Goal: Task Accomplishment & Management: Manage account settings

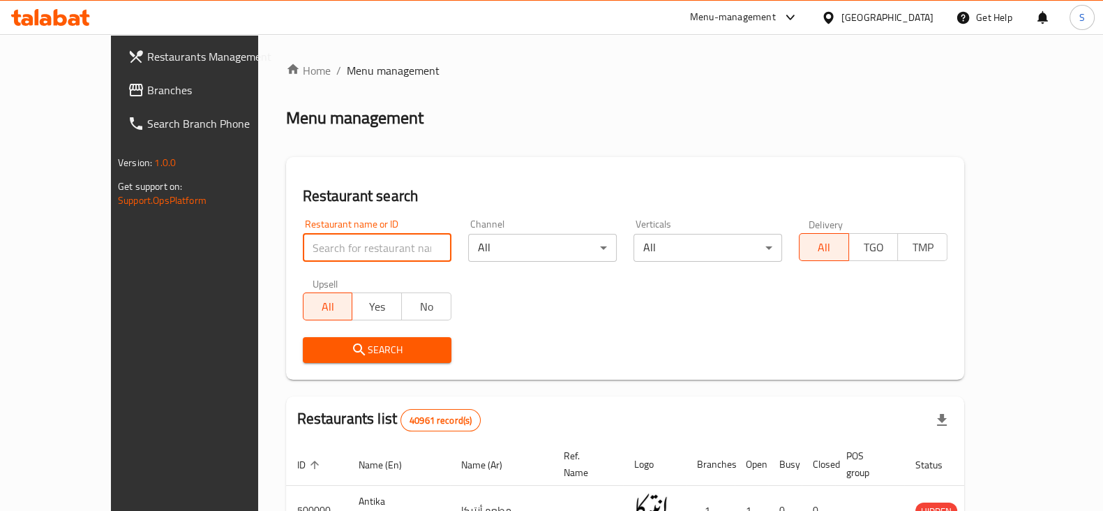
click at [344, 246] on input "search" at bounding box center [377, 248] width 149 height 28
click at [344, 246] on input "el" at bounding box center [377, 248] width 149 height 28
type input "el kheir"
click at [336, 351] on span "Search" at bounding box center [377, 349] width 126 height 17
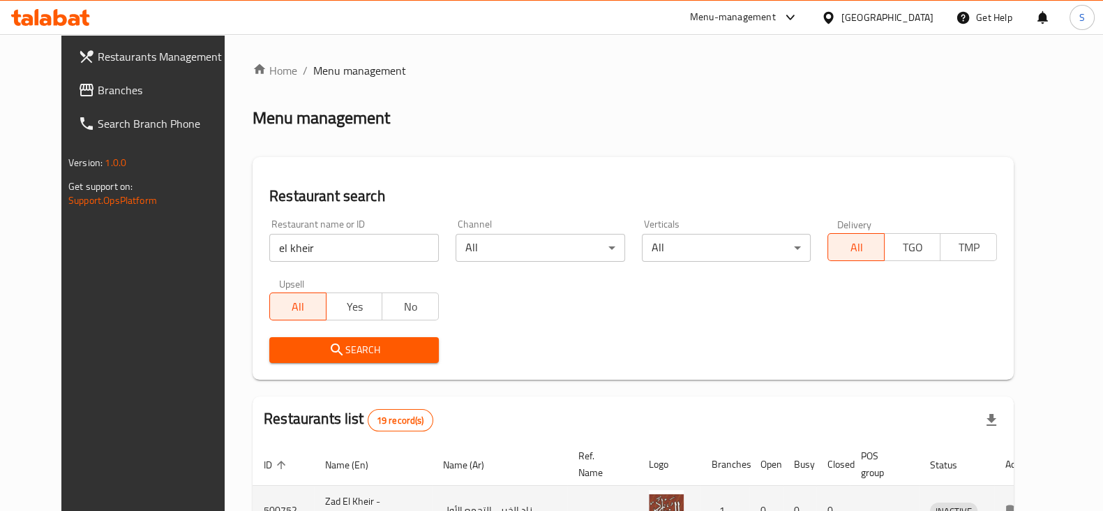
scroll to position [531, 0]
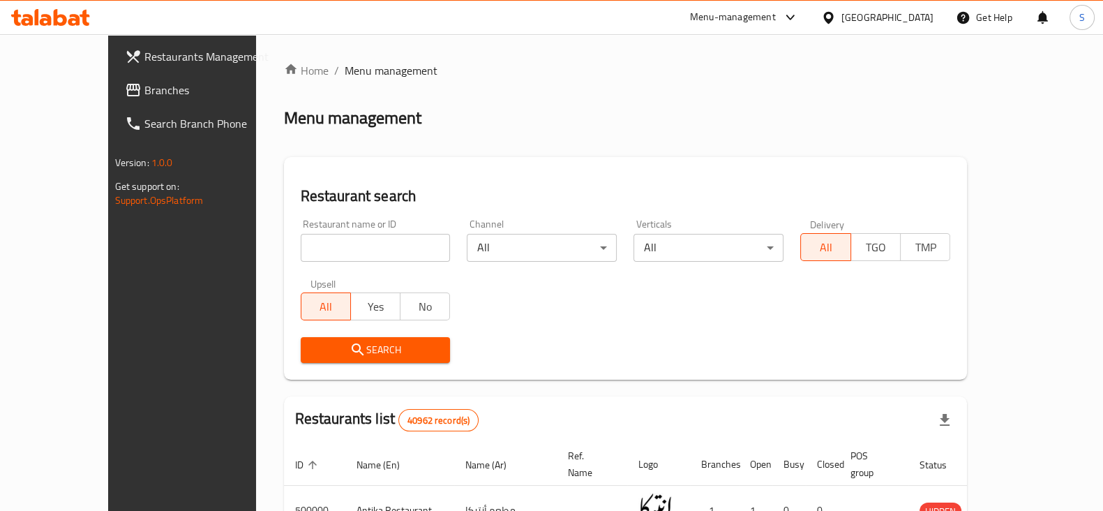
click at [301, 260] on input "search" at bounding box center [376, 248] width 150 height 28
click at [322, 249] on input "search" at bounding box center [376, 248] width 150 height 28
click at [336, 250] on input "search" at bounding box center [376, 248] width 150 height 28
click at [339, 246] on input "search" at bounding box center [376, 248] width 150 height 28
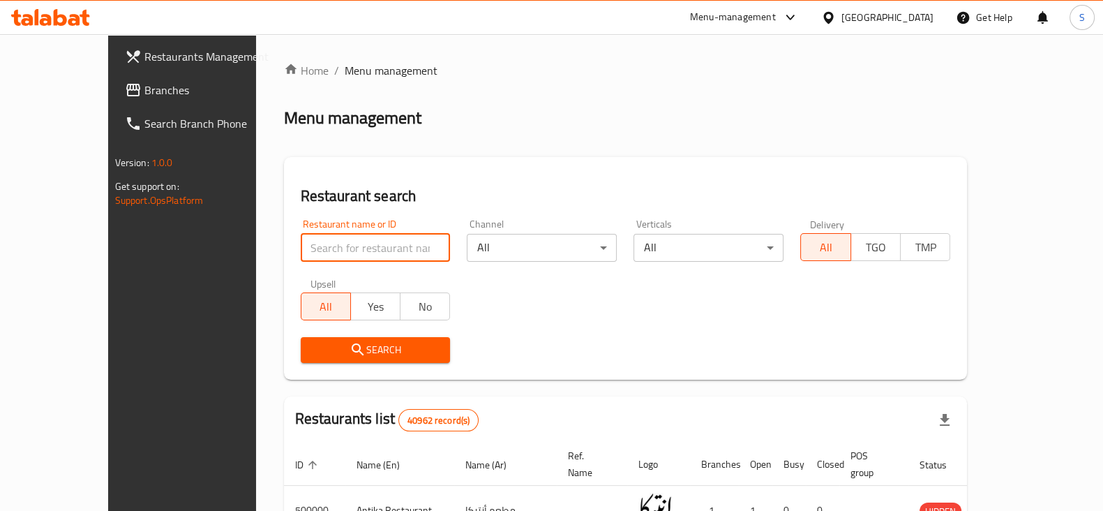
click at [313, 251] on input "search" at bounding box center [376, 248] width 150 height 28
click button "Search" at bounding box center [376, 350] width 150 height 26
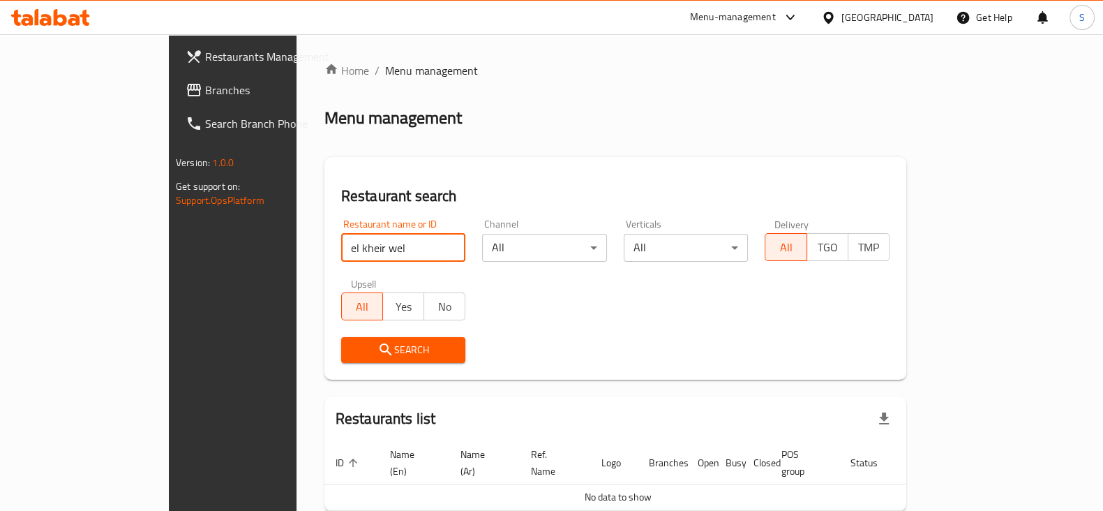
drag, startPoint x: 314, startPoint y: 259, endPoint x: 165, endPoint y: 255, distance: 148.7
click at [169, 255] on div "Restaurants Management Branches Search Branch Phone Version: 1.0.0 Get support …" at bounding box center [552, 310] width 766 height 552
type input "الخير و البر"
click at [352, 352] on span "Search" at bounding box center [403, 349] width 103 height 17
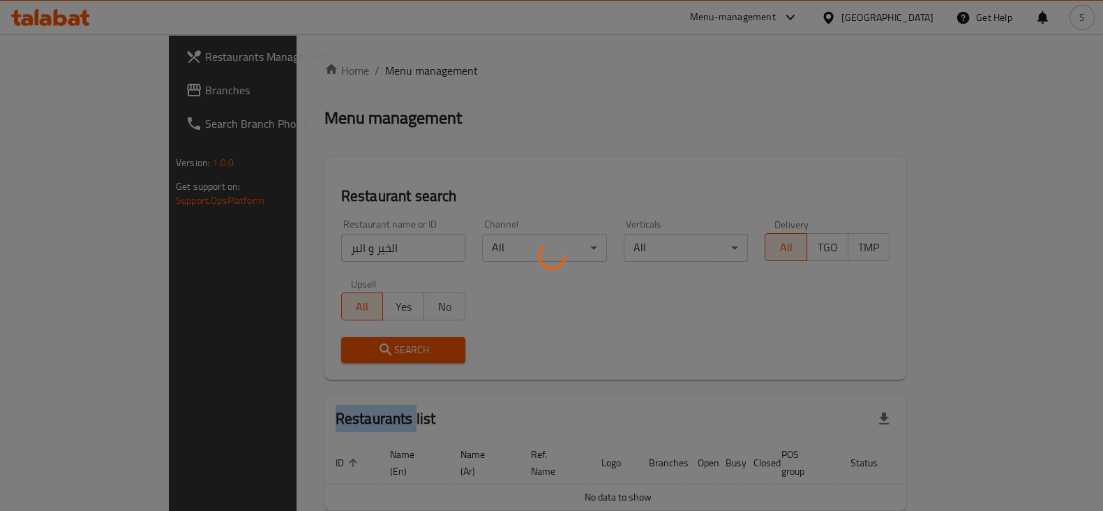
click at [329, 352] on div at bounding box center [551, 255] width 1103 height 511
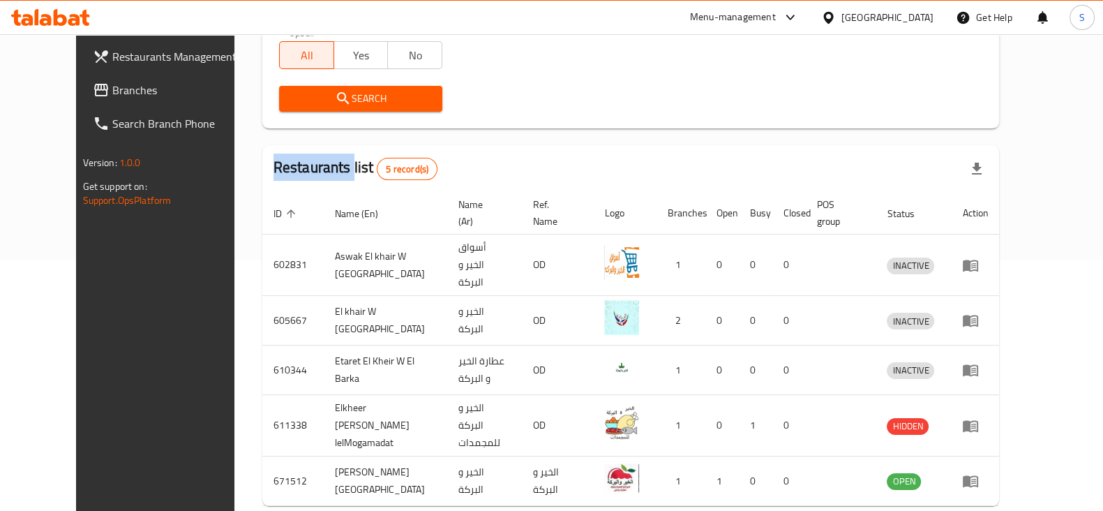
scroll to position [299, 0]
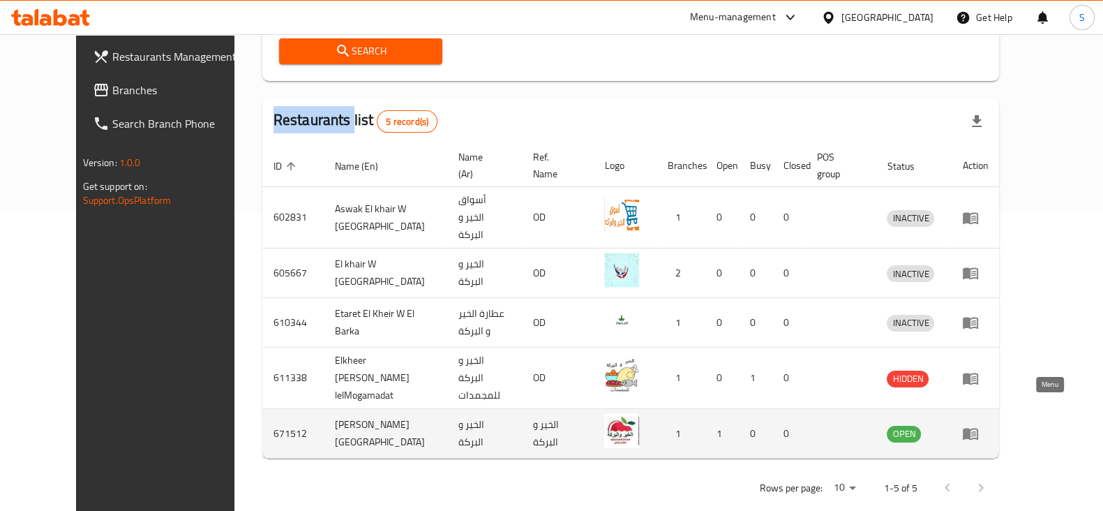
click at [978, 428] on icon "enhanced table" at bounding box center [970, 434] width 15 height 12
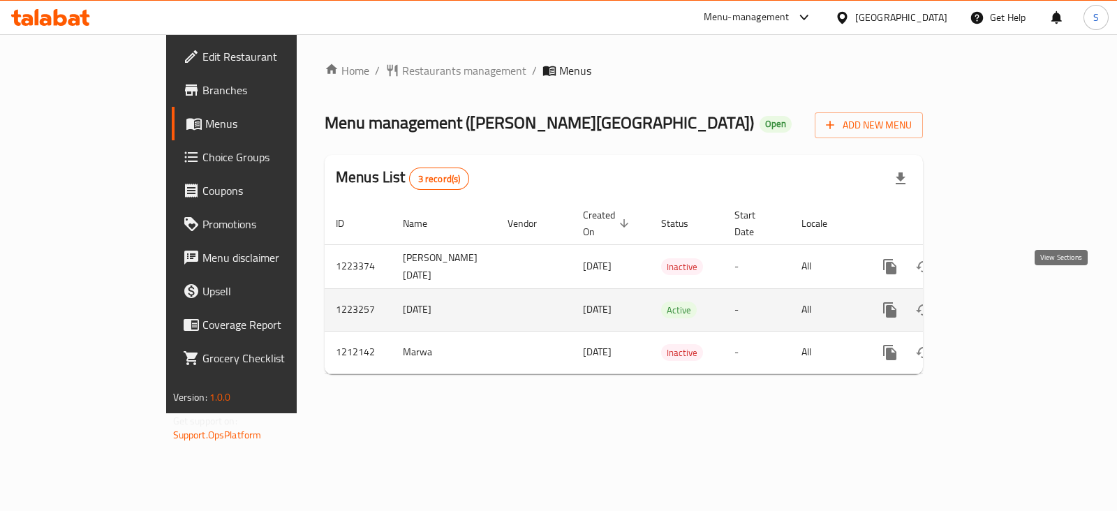
click at [997, 304] on icon "enhanced table" at bounding box center [990, 310] width 13 height 13
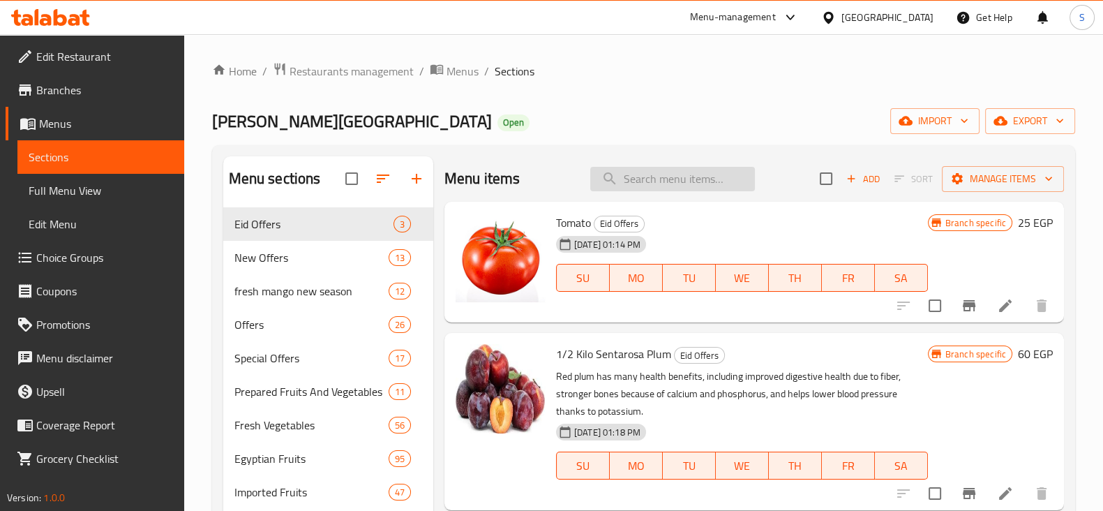
click at [663, 179] on input "search" at bounding box center [672, 179] width 165 height 24
type input "ؤ"
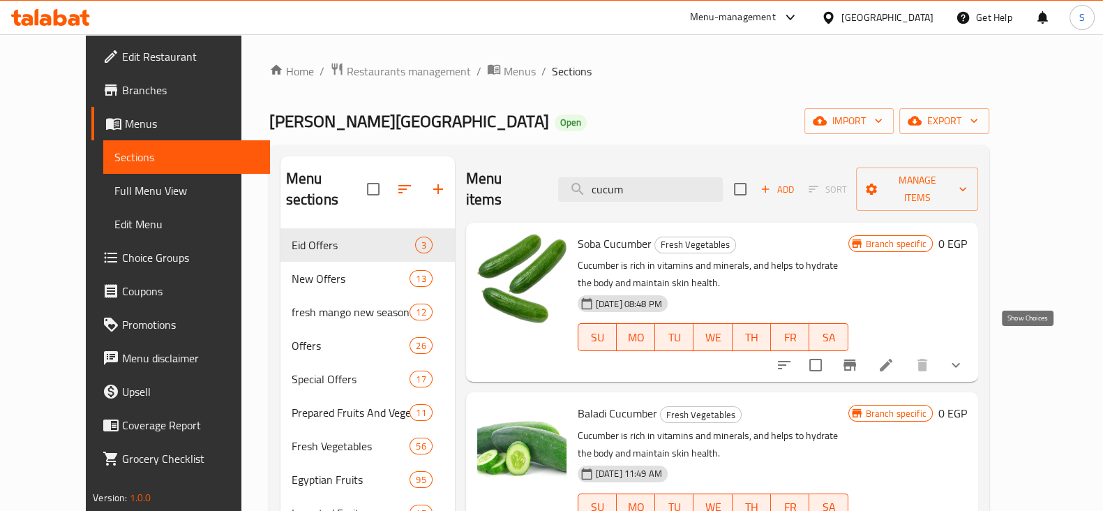
type input "cucum"
click at [960, 363] on icon "show more" at bounding box center [956, 365] width 8 height 5
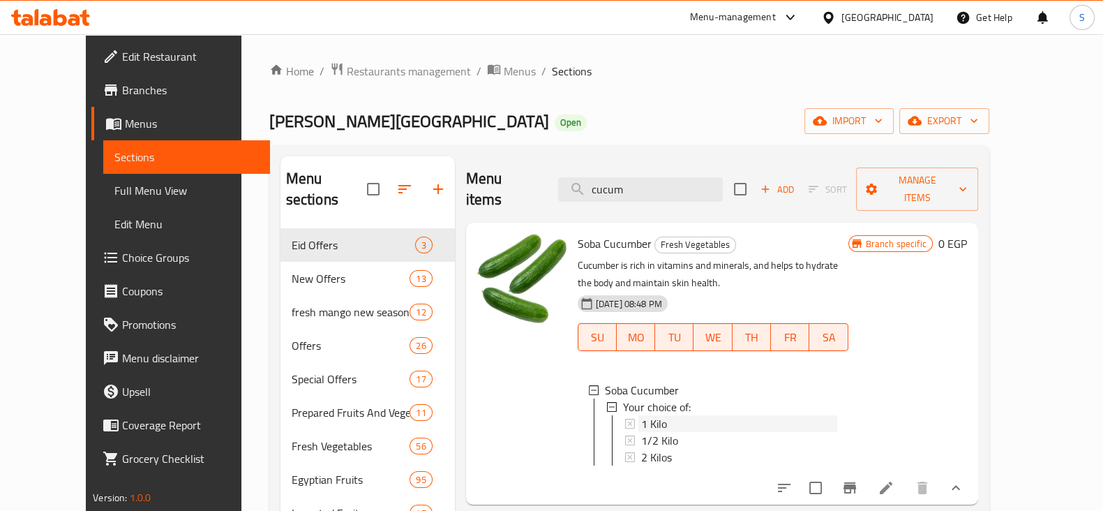
click at [648, 415] on div "1 Kilo" at bounding box center [739, 423] width 196 height 17
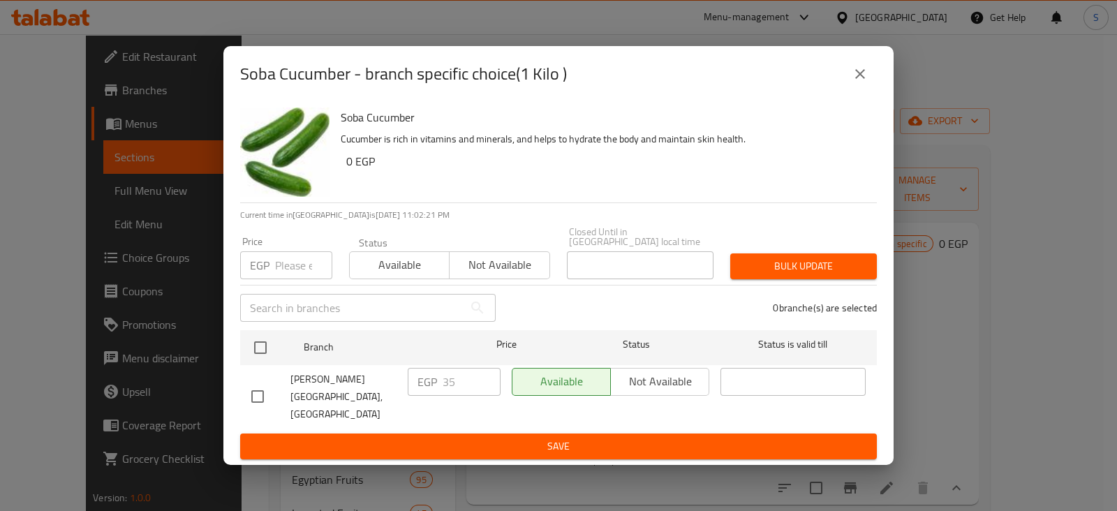
click at [865, 82] on icon "close" at bounding box center [859, 74] width 17 height 17
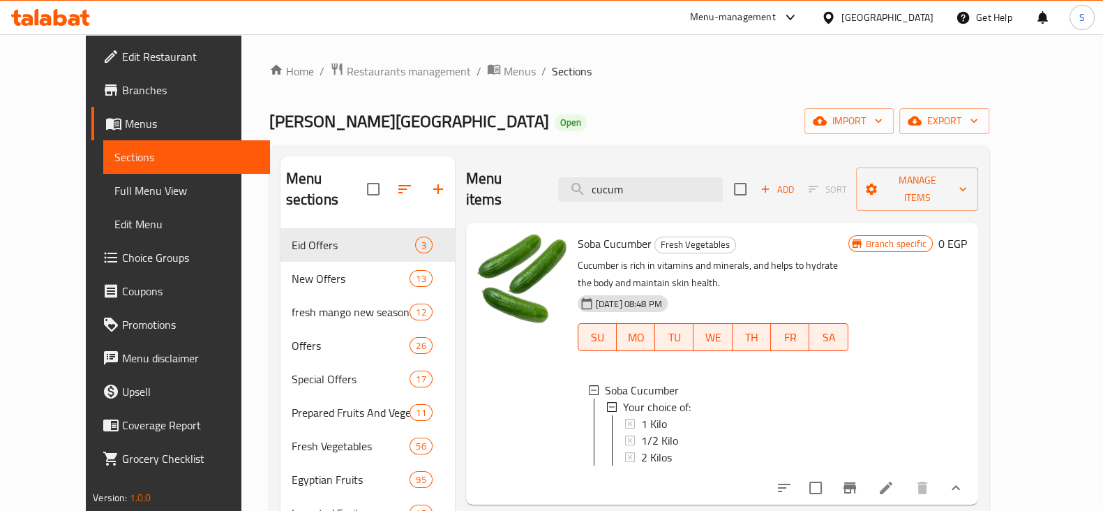
click at [856, 482] on icon "Branch-specific-item" at bounding box center [850, 487] width 13 height 11
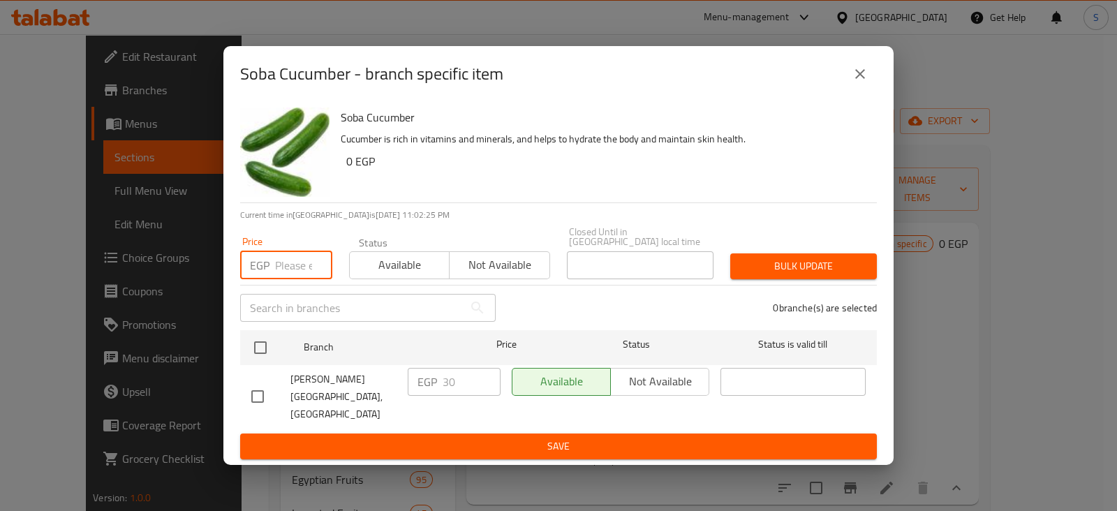
click at [304, 278] on input "number" at bounding box center [303, 265] width 57 height 28
type input "0"
click at [376, 275] on span "Available" at bounding box center [399, 265] width 89 height 20
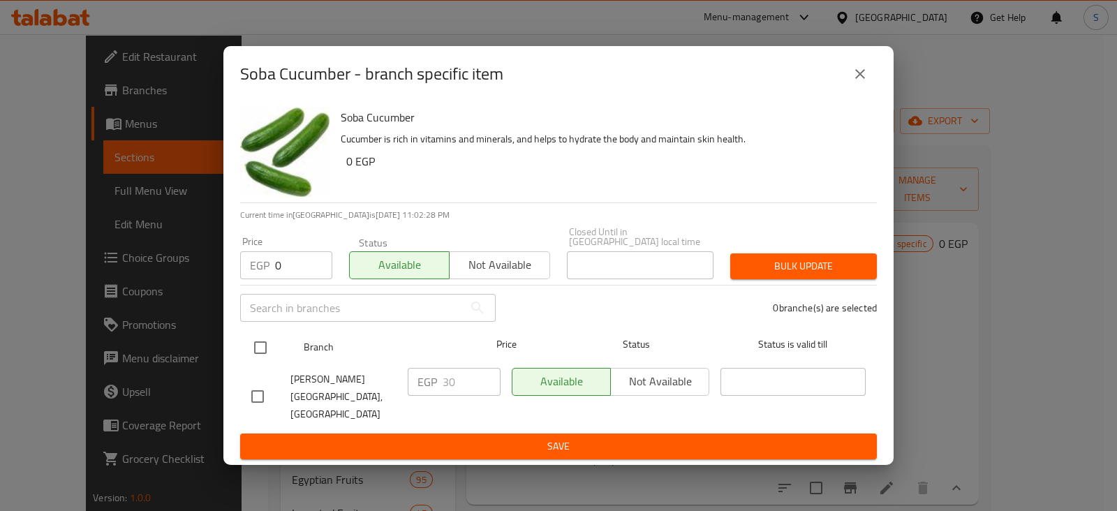
click at [254, 350] on input "checkbox" at bounding box center [260, 347] width 29 height 29
checkbox input "true"
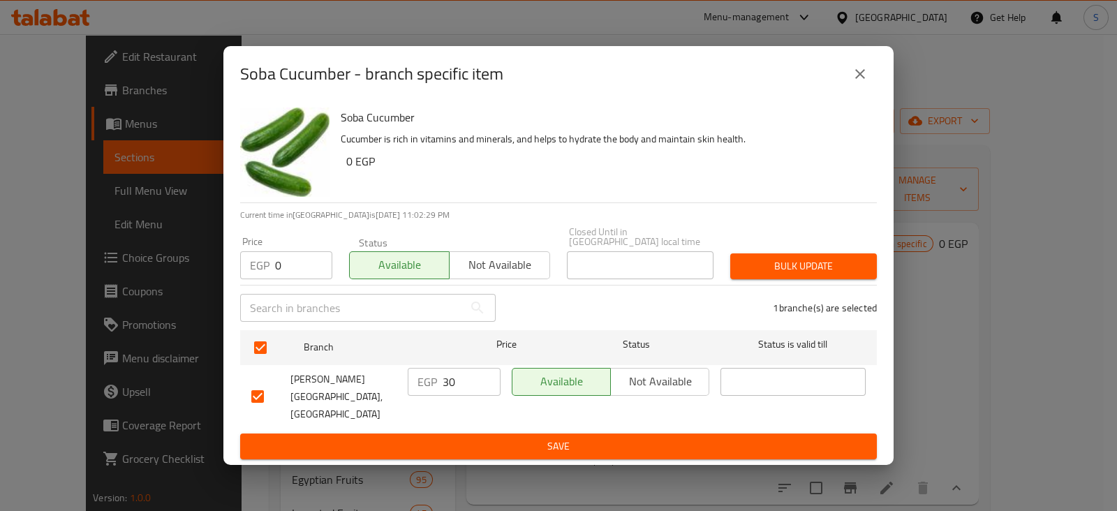
click at [773, 275] on span "Bulk update" at bounding box center [803, 266] width 124 height 17
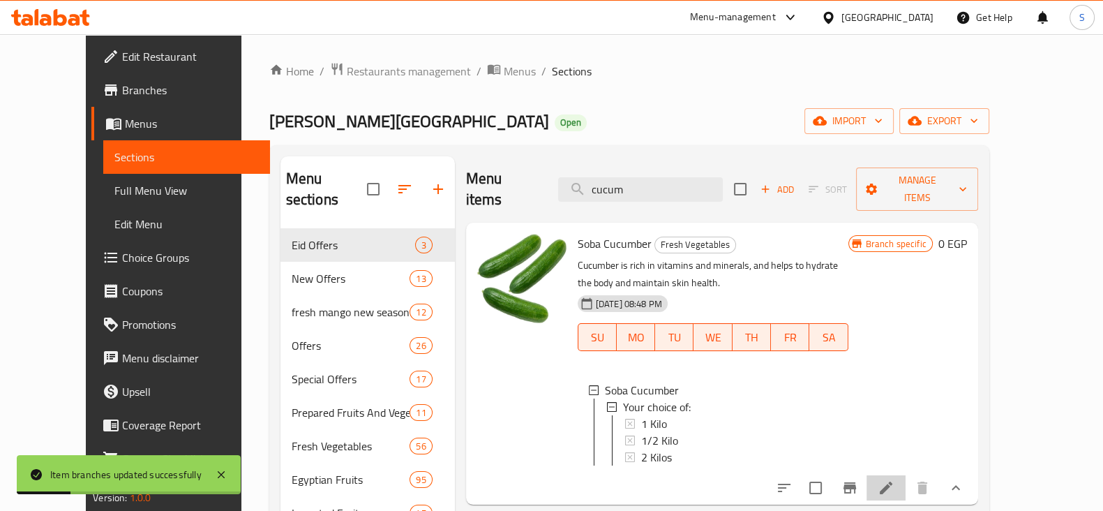
click at [895, 479] on icon at bounding box center [886, 487] width 17 height 17
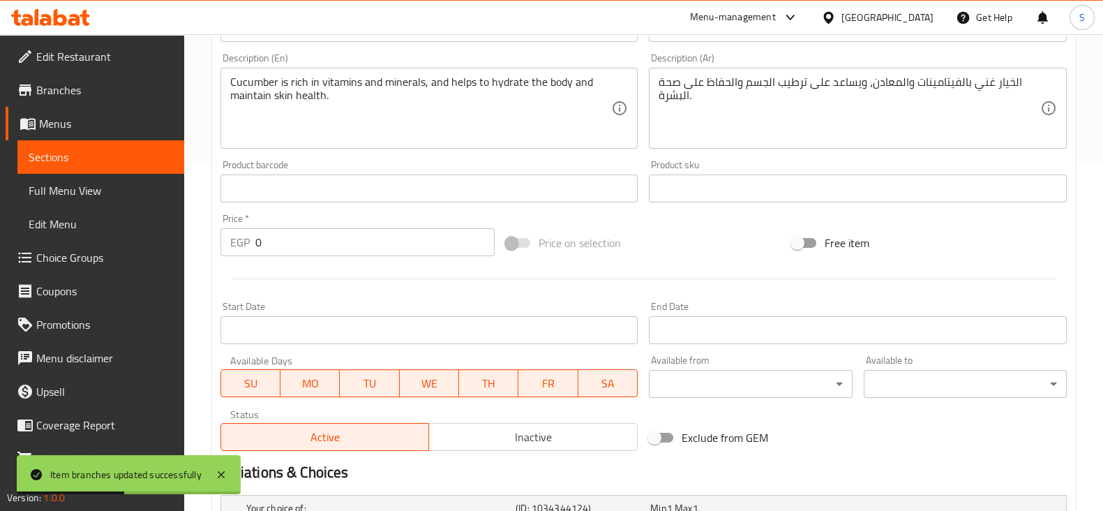
scroll to position [565, 0]
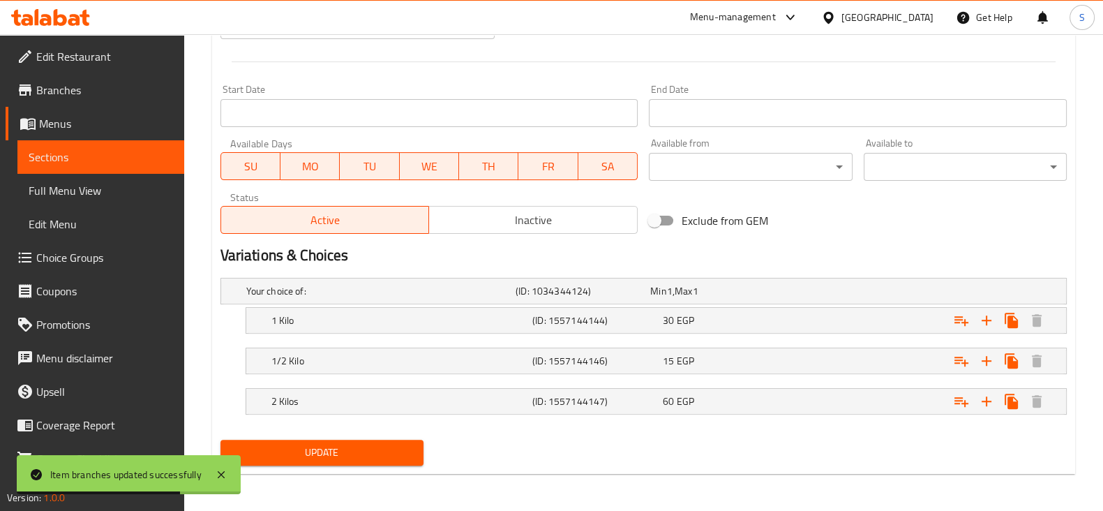
click at [396, 444] on span "Update" at bounding box center [322, 452] width 181 height 17
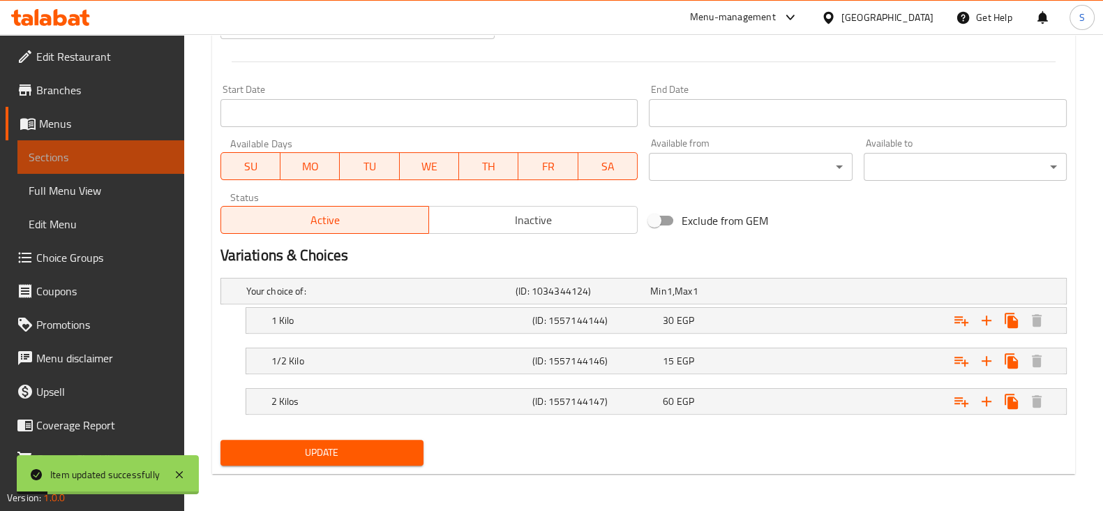
click at [100, 151] on span "Sections" at bounding box center [101, 157] width 144 height 17
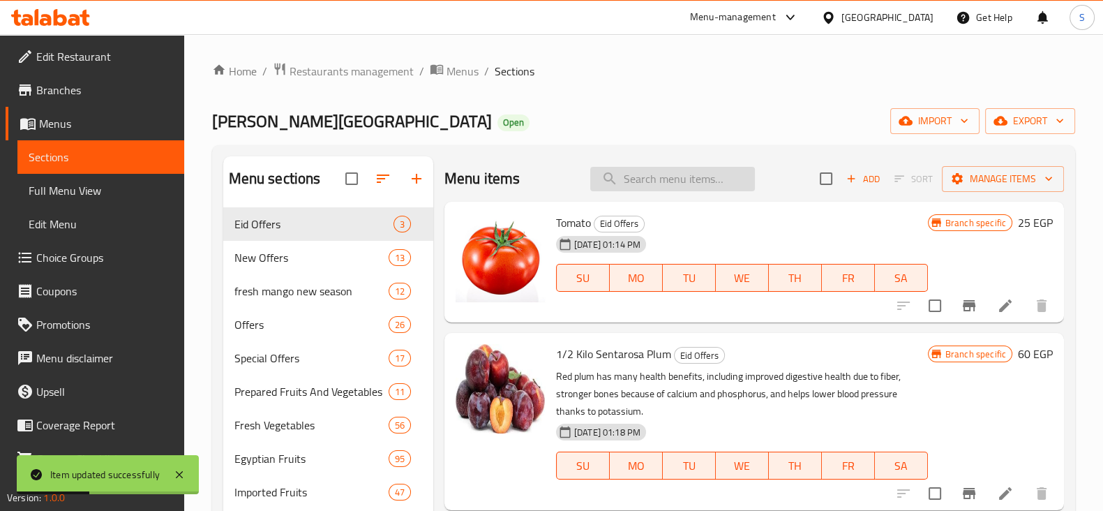
click at [655, 169] on input "search" at bounding box center [672, 179] width 165 height 24
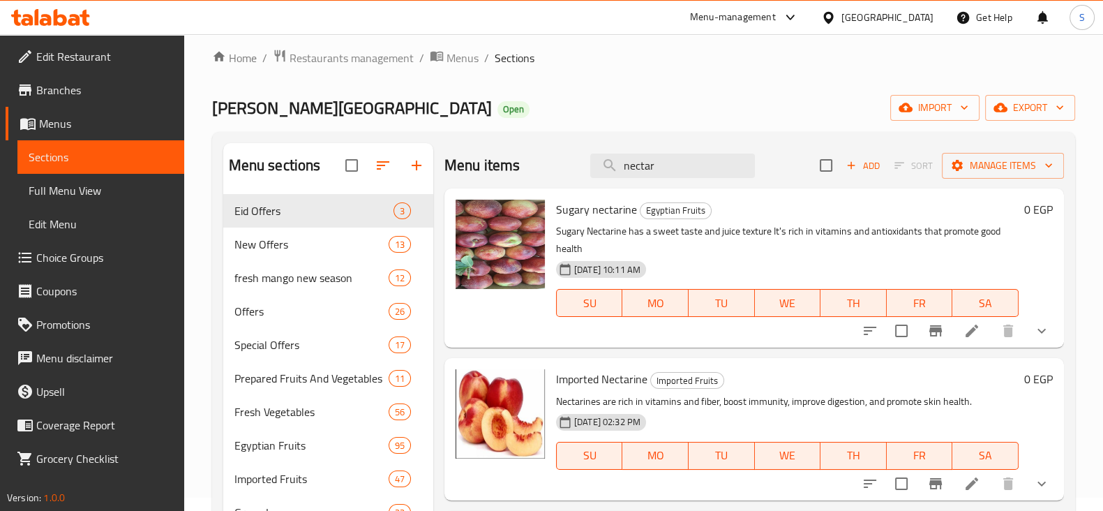
scroll to position [12, 0]
type input "nectar"
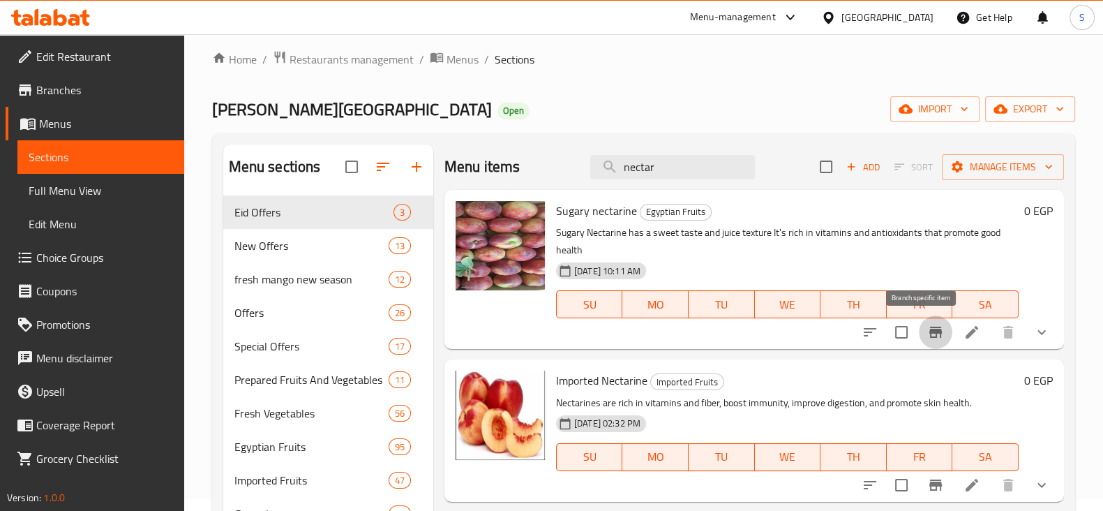
click at [930, 330] on icon "Branch-specific-item" at bounding box center [936, 332] width 13 height 11
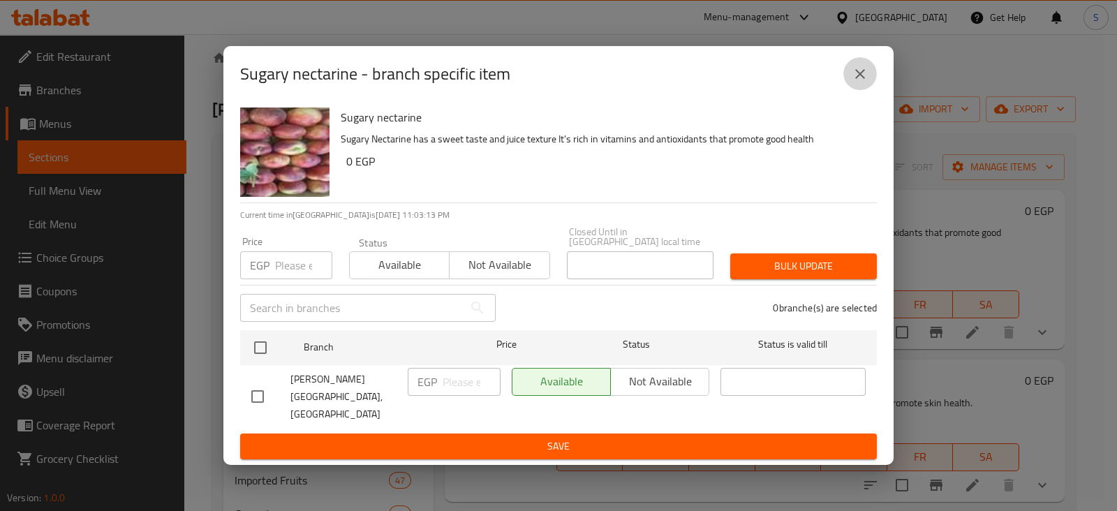
click at [860, 82] on icon "close" at bounding box center [859, 74] width 17 height 17
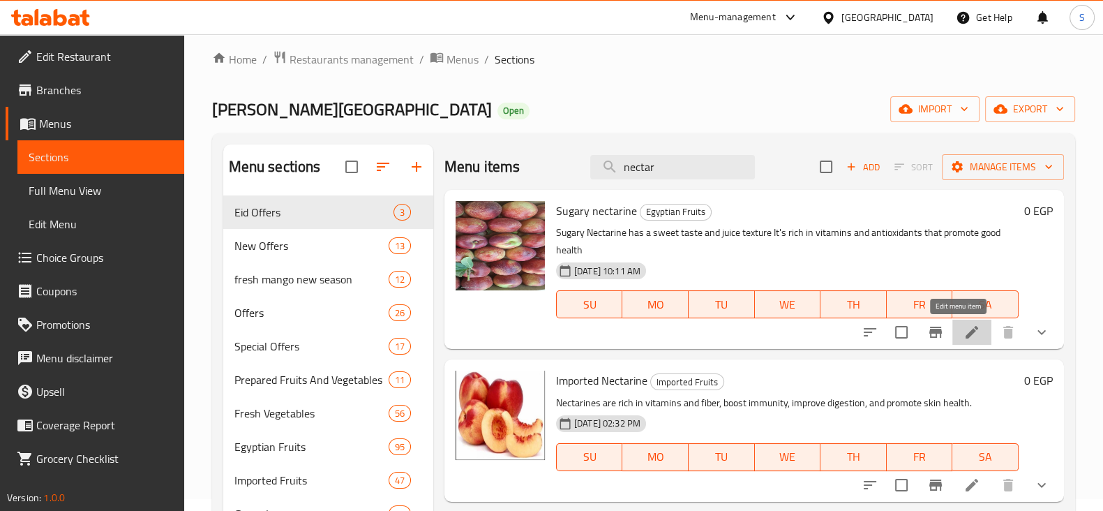
click at [964, 326] on icon at bounding box center [972, 332] width 17 height 17
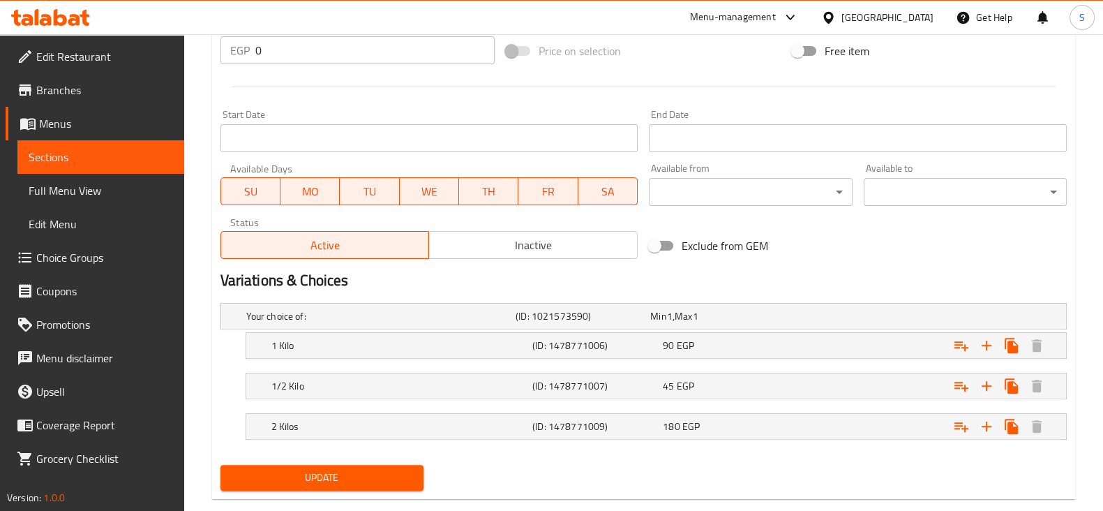
scroll to position [565, 0]
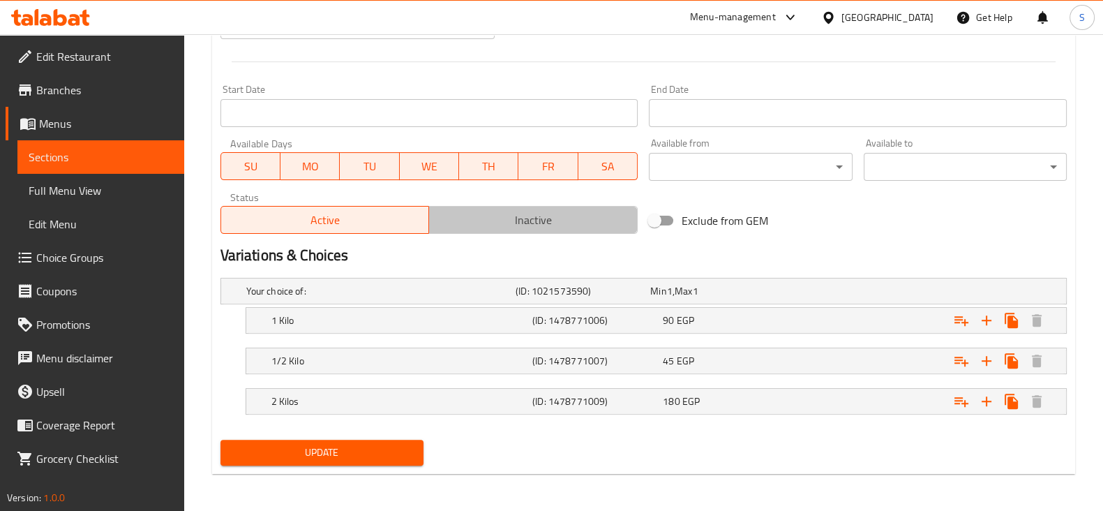
click at [543, 223] on span "Inactive" at bounding box center [533, 220] width 197 height 20
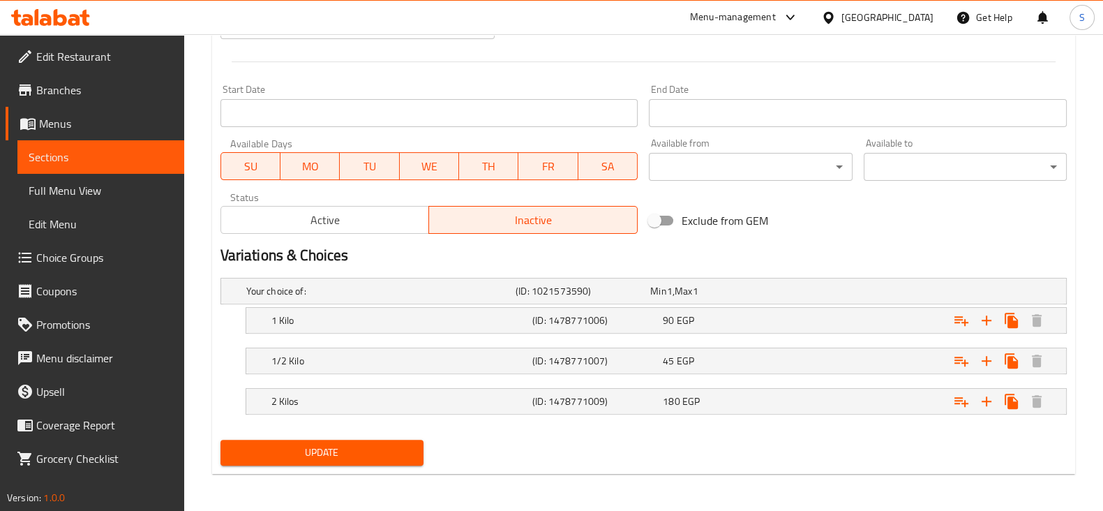
click at [366, 447] on span "Update" at bounding box center [322, 452] width 181 height 17
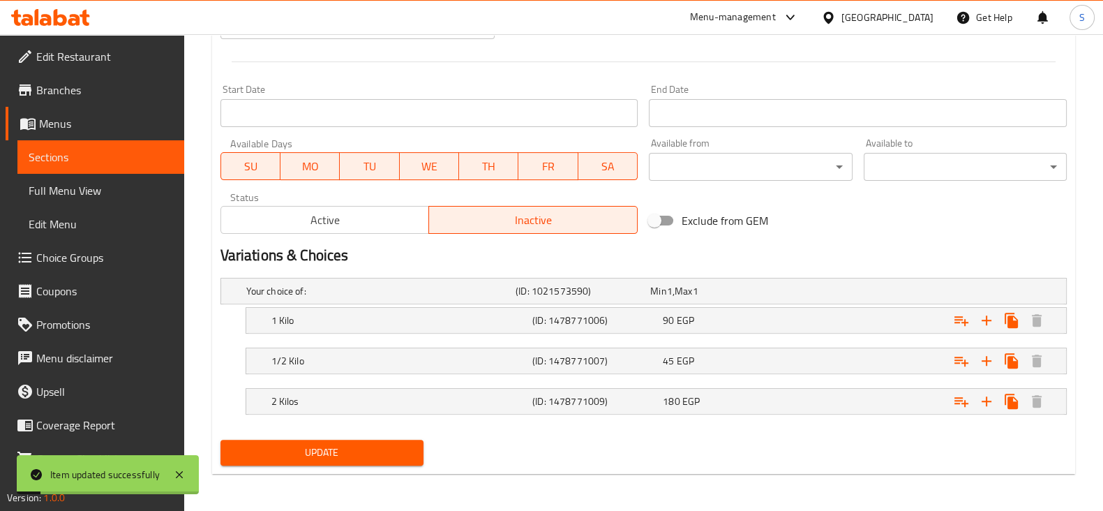
click at [365, 449] on span "Update" at bounding box center [322, 452] width 181 height 17
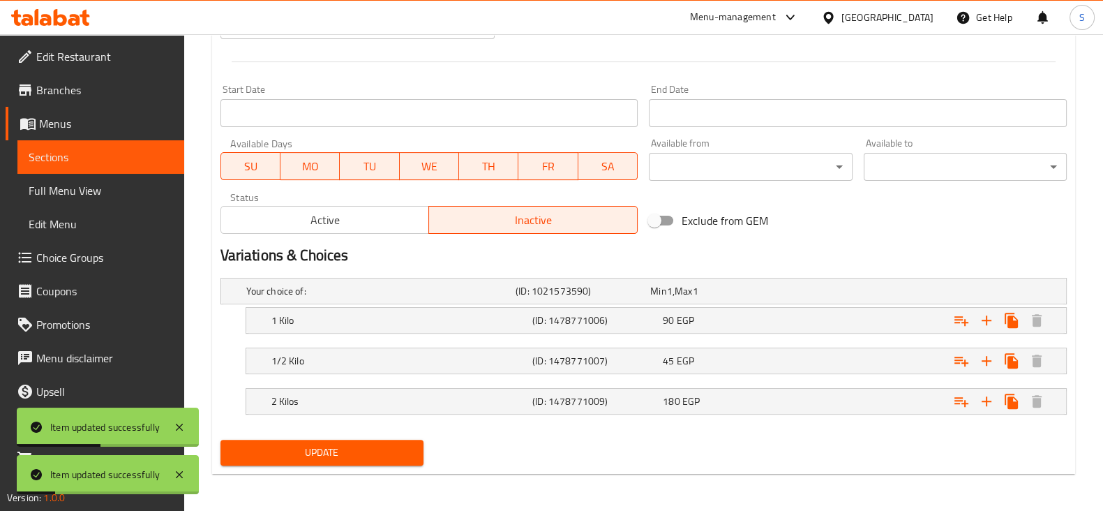
click at [59, 161] on span "Sections" at bounding box center [101, 157] width 144 height 17
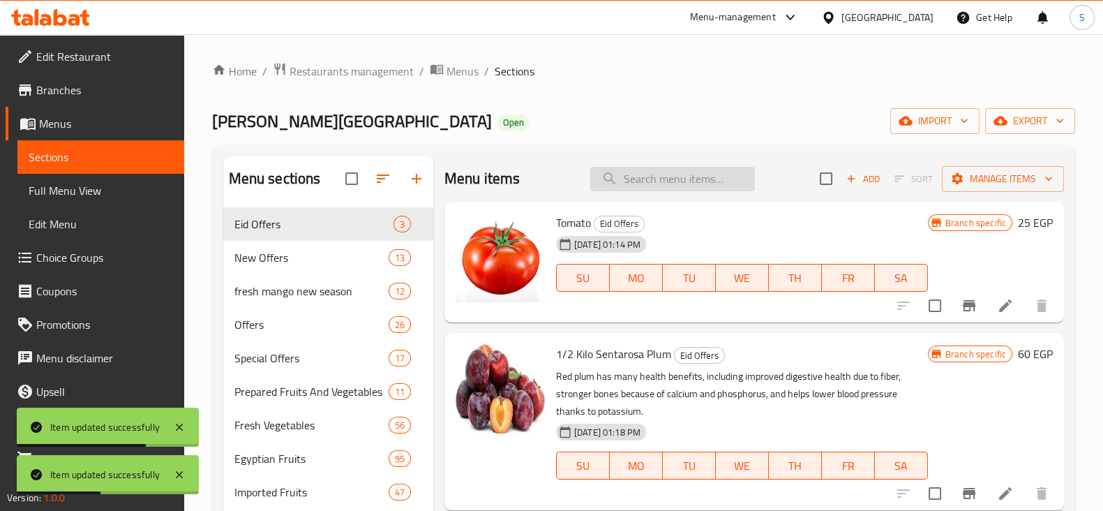
click at [659, 172] on input "search" at bounding box center [672, 179] width 165 height 24
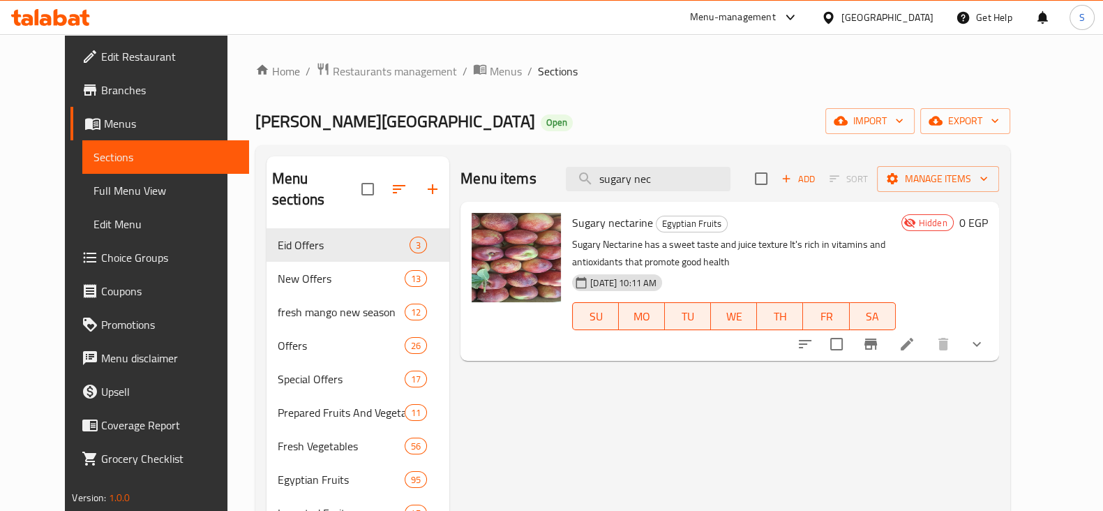
type input "sugary nec"
click at [888, 352] on button "Branch-specific-item" at bounding box center [870, 343] width 33 height 33
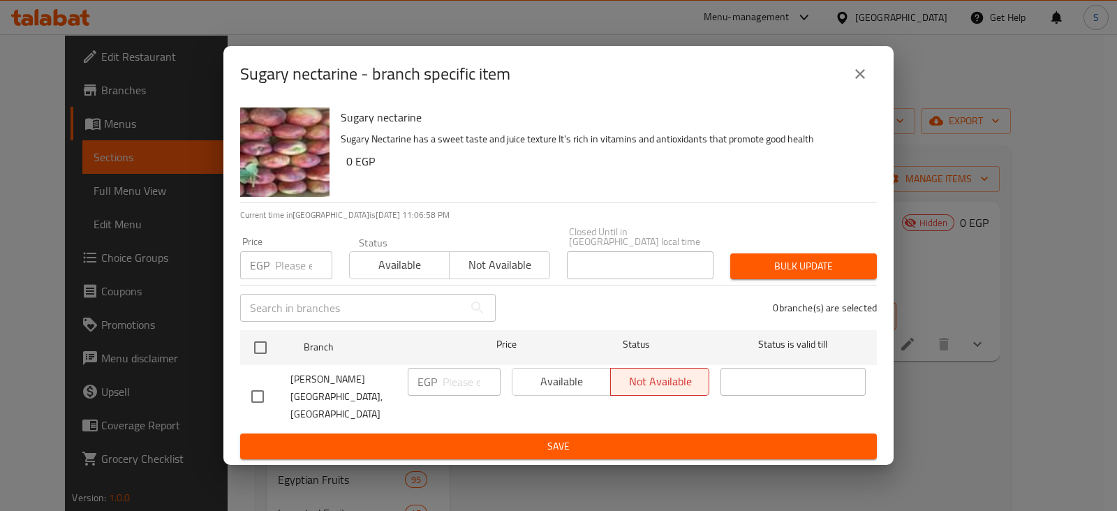
click at [855, 82] on icon "close" at bounding box center [859, 74] width 17 height 17
